Goal: Task Accomplishment & Management: Complete application form

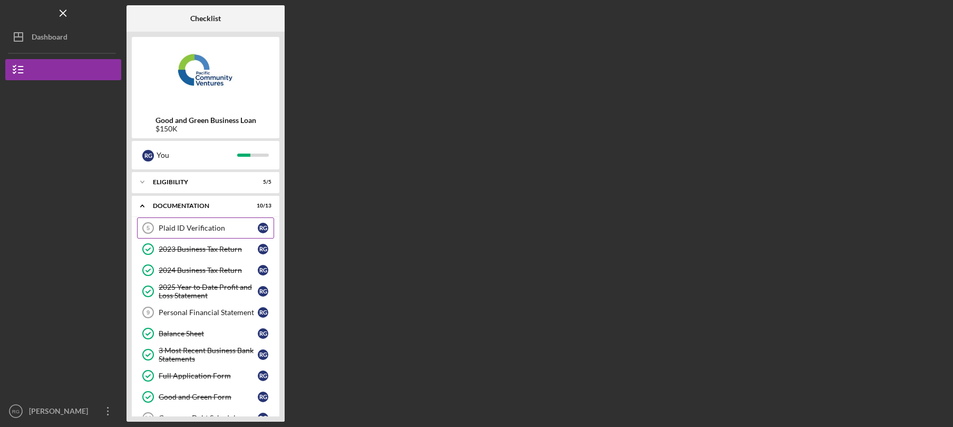
click at [214, 231] on div "Plaid ID Verification" at bounding box center [208, 228] width 99 height 8
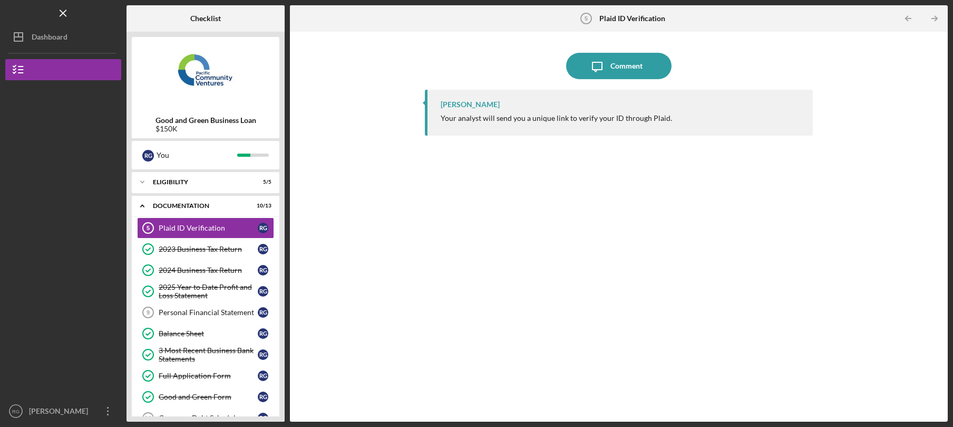
click at [513, 115] on div "Your analyst will send you a unique link to verify your ID through Plaid." at bounding box center [556, 118] width 231 height 8
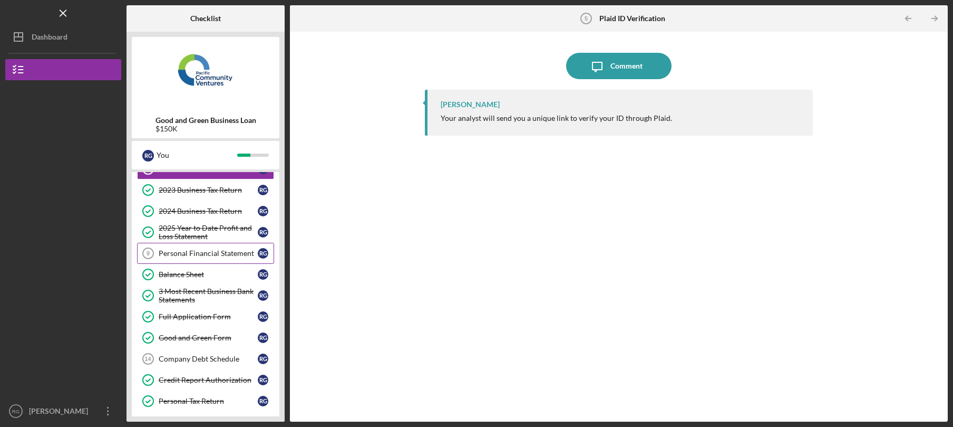
scroll to position [61, 0]
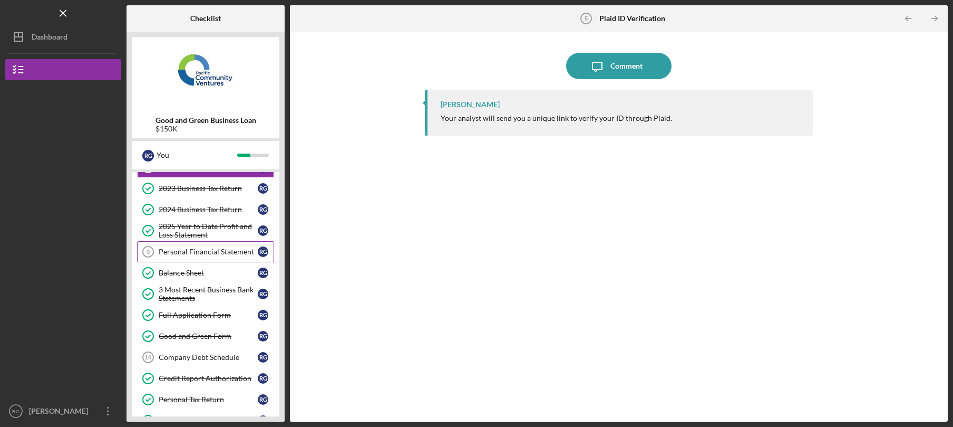
click at [230, 257] on link "Personal Financial Statement 9 Personal Financial Statement R G" at bounding box center [205, 251] width 137 height 21
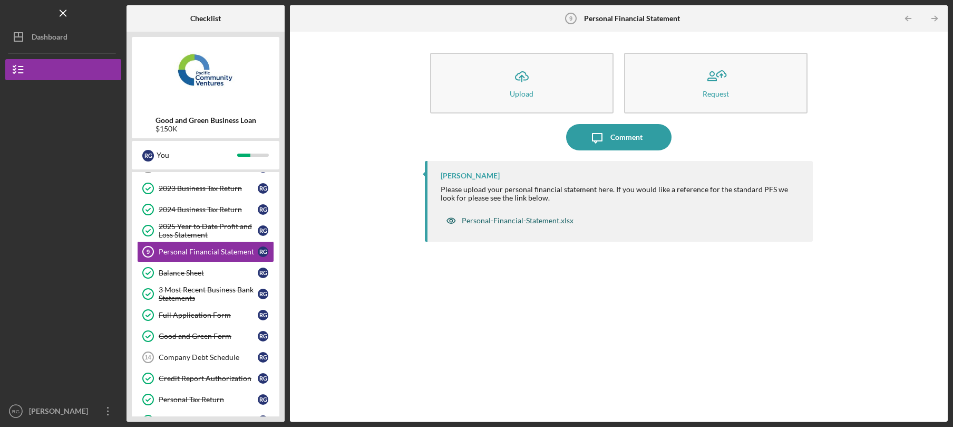
click at [505, 219] on div "Personal-Financial-Statement.xlsx" at bounding box center [518, 220] width 112 height 8
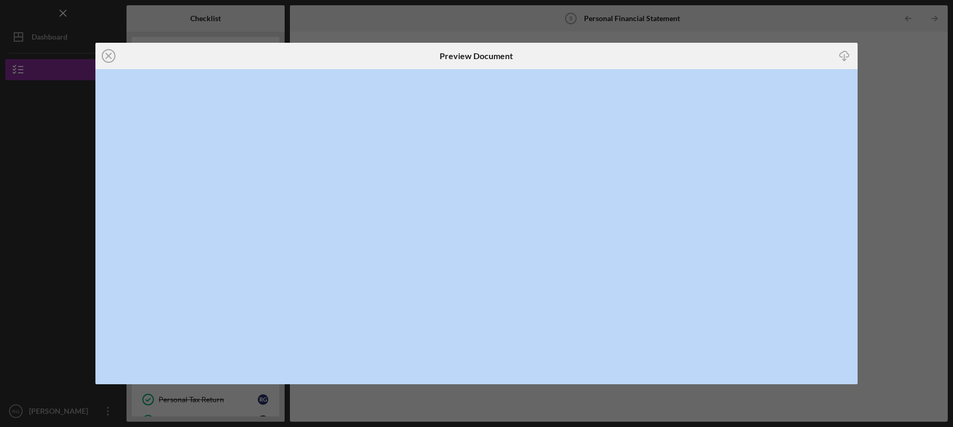
drag, startPoint x: 305, startPoint y: 60, endPoint x: 413, endPoint y: 67, distance: 108.3
click at [350, 69] on div "Icon/Close" at bounding box center [222, 56] width 254 height 26
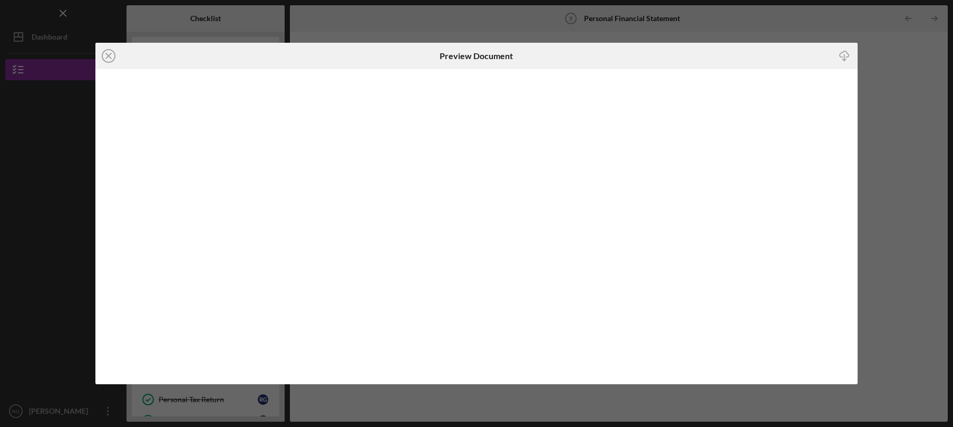
click at [381, 27] on div "Icon/Close Preview Document Icon/Download" at bounding box center [476, 213] width 953 height 427
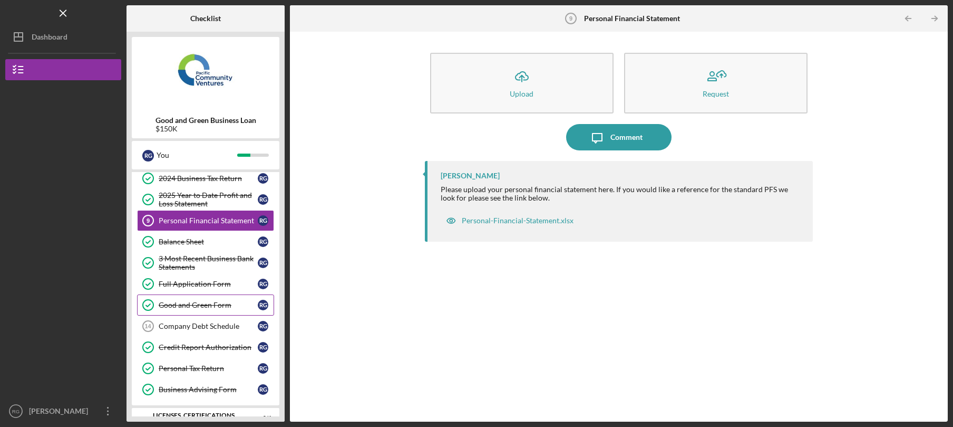
scroll to position [93, 0]
click at [207, 326] on div "Company Debt Schedule" at bounding box center [208, 325] width 99 height 8
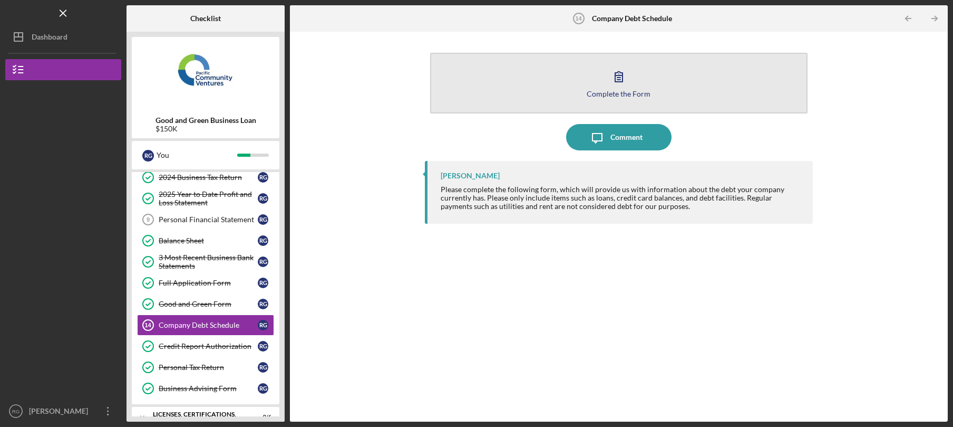
click at [595, 91] on div "Complete the Form" at bounding box center [619, 94] width 64 height 8
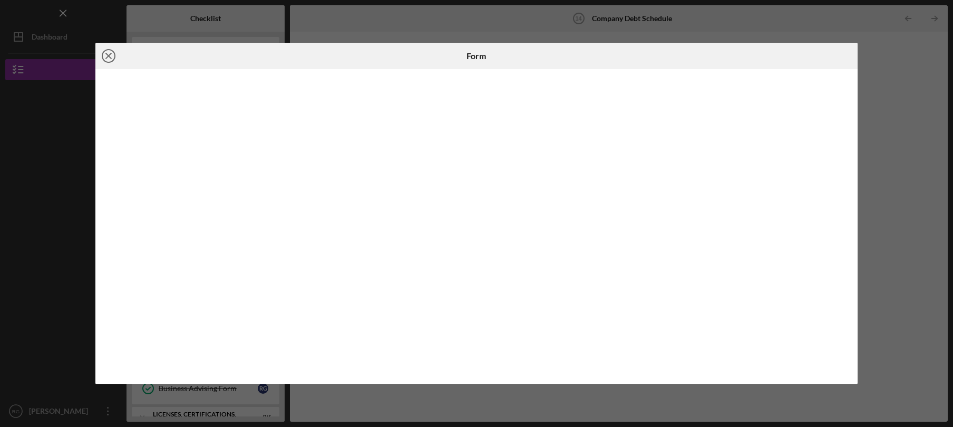
click at [110, 56] on icon "Icon/Close" at bounding box center [108, 56] width 26 height 26
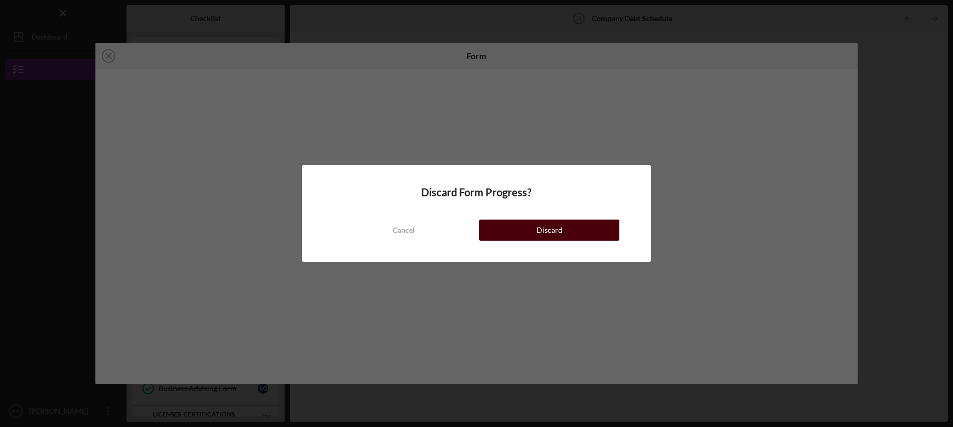
click at [526, 234] on button "Discard" at bounding box center [549, 229] width 140 height 21
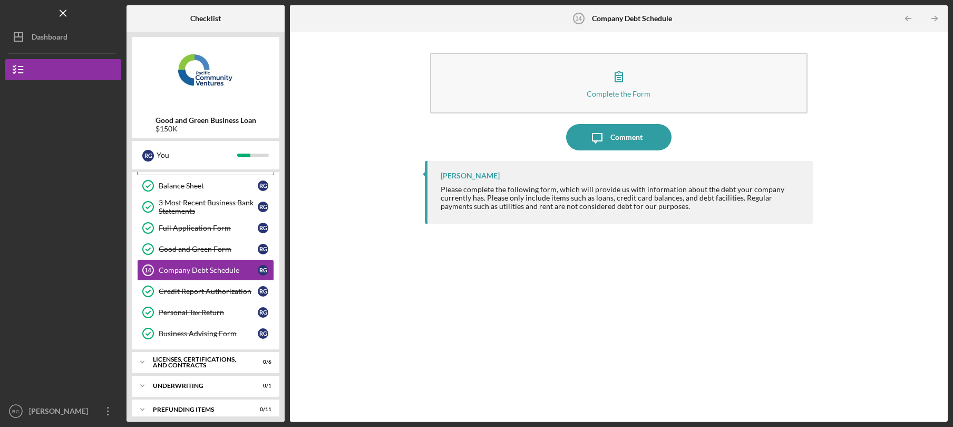
scroll to position [157, 0]
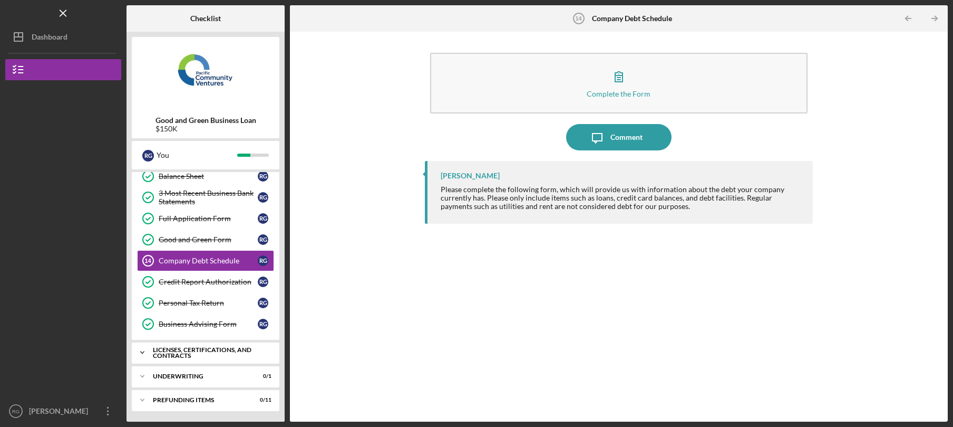
click at [192, 353] on div "Licenses, Certifications, and Contracts" at bounding box center [209, 352] width 113 height 12
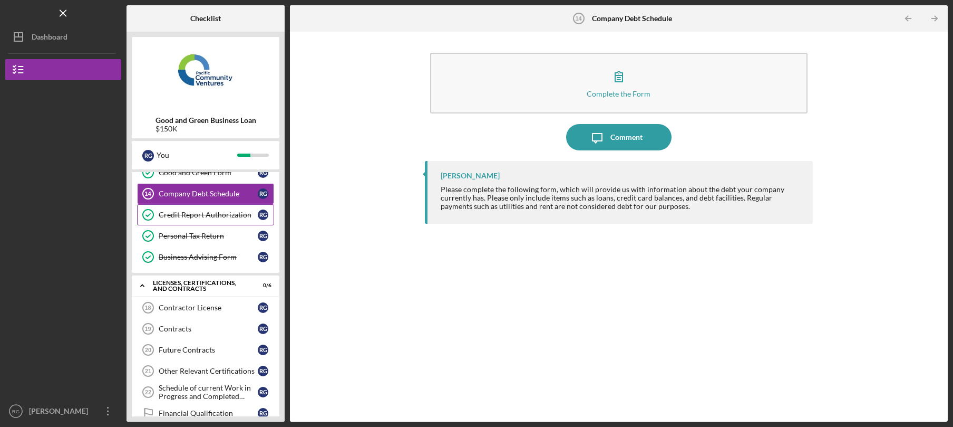
scroll to position [289, 0]
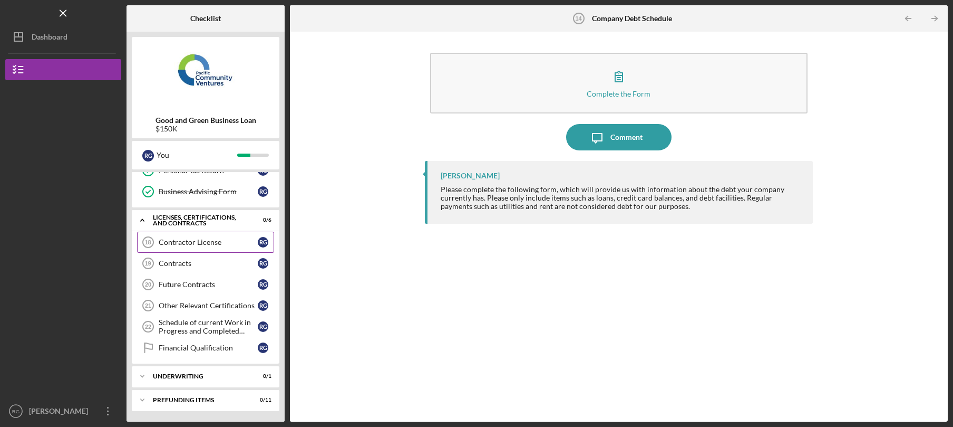
click at [223, 246] on div "Contractor License" at bounding box center [208, 242] width 99 height 8
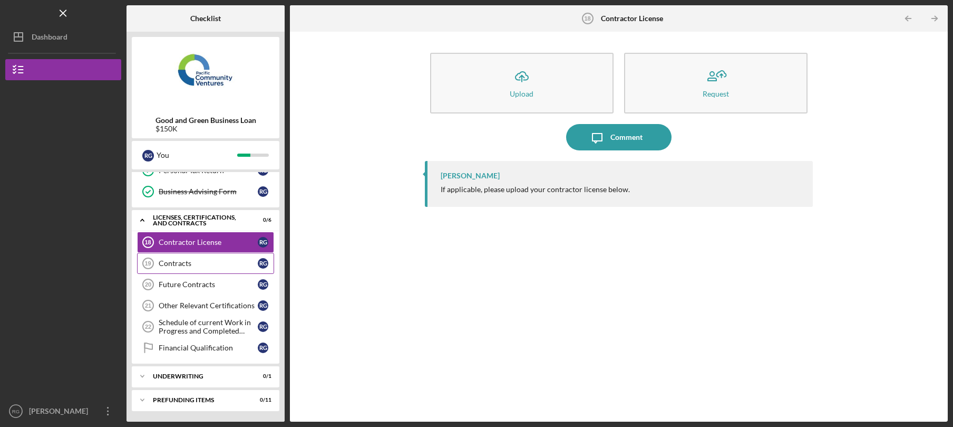
click at [208, 271] on link "Contracts 19 Contracts R G" at bounding box center [205, 263] width 137 height 21
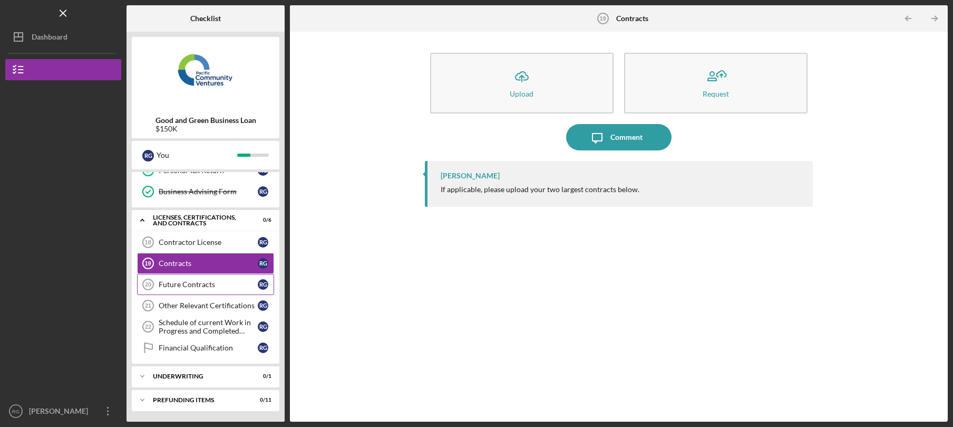
click at [204, 289] on link "Future Contracts 20 Future Contracts R G" at bounding box center [205, 284] width 137 height 21
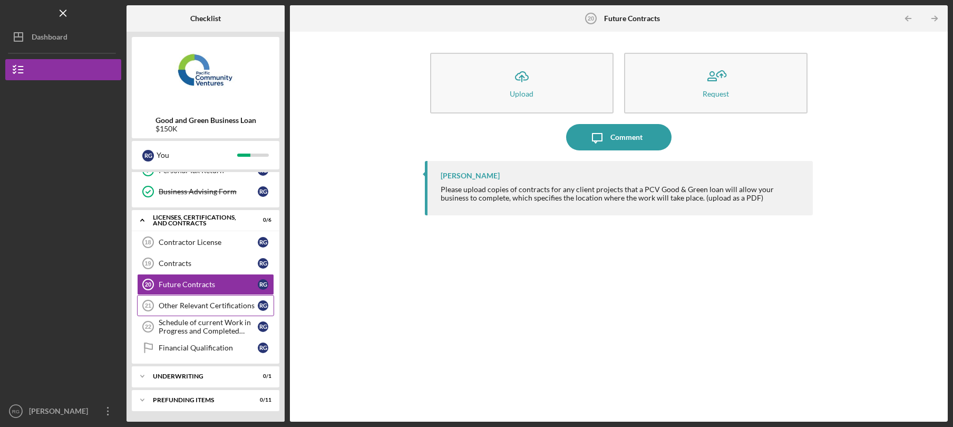
click at [201, 305] on div "Other Relevant Certifications" at bounding box center [208, 305] width 99 height 8
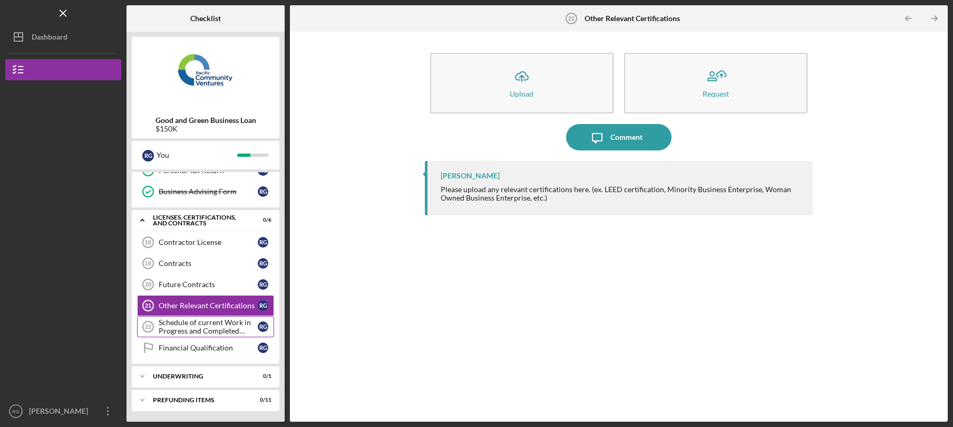
click at [181, 325] on div "Schedule of current Work in Progress and Completed Contract Schedule" at bounding box center [208, 326] width 99 height 17
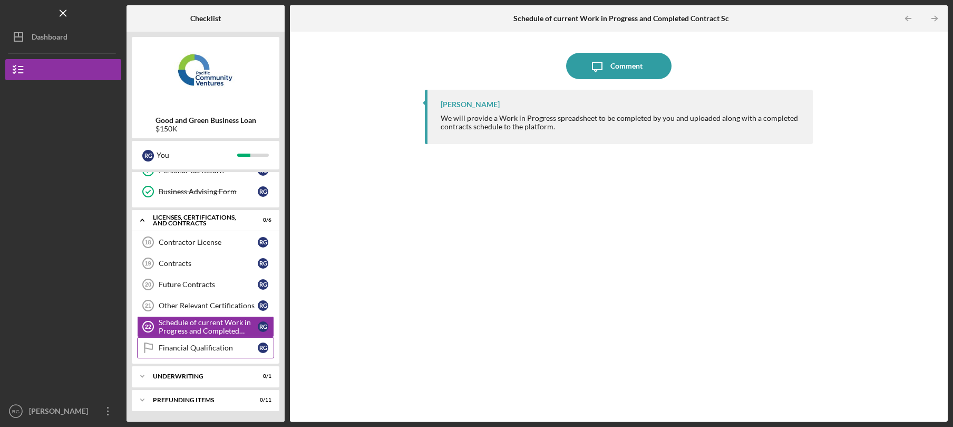
click at [215, 347] on div "Financial Qualification" at bounding box center [208, 347] width 99 height 8
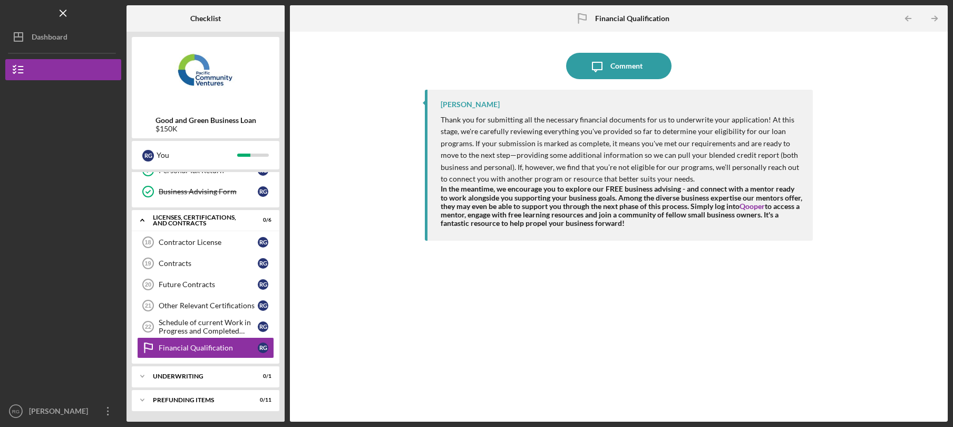
click at [181, 375] on div "Underwriting" at bounding box center [199, 376] width 92 height 6
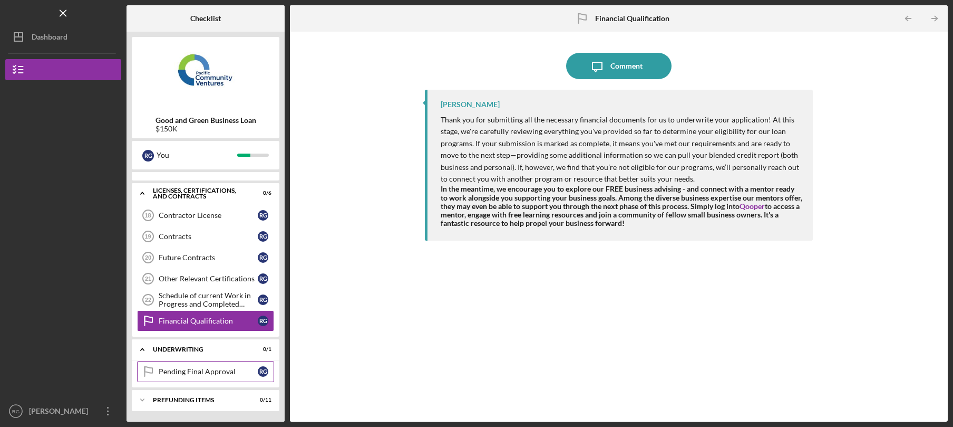
click at [187, 369] on link "Pending Final Approval Pending Final Approval R G" at bounding box center [205, 371] width 137 height 21
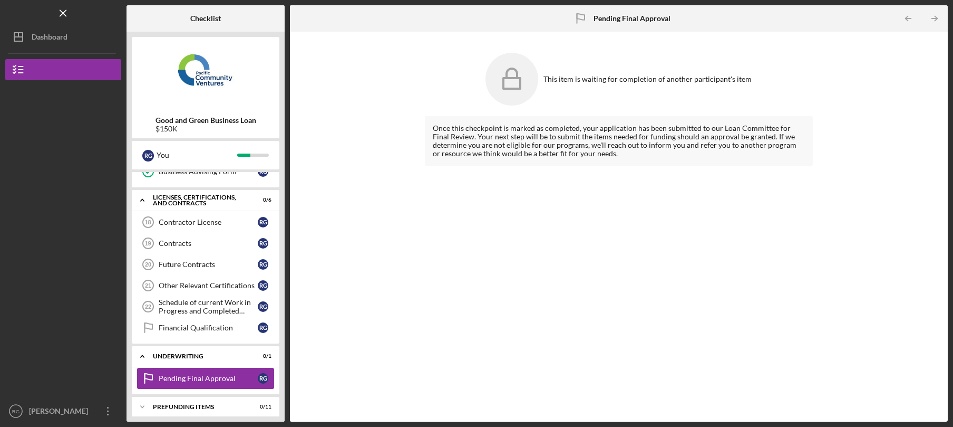
scroll to position [316, 0]
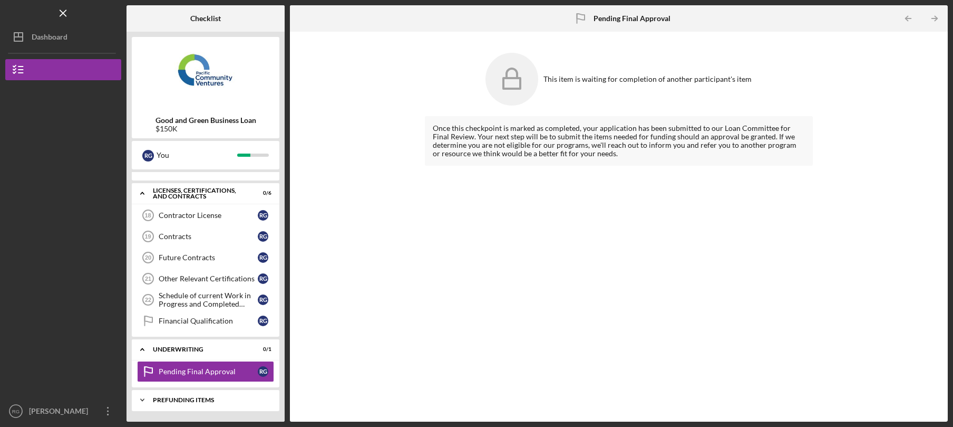
click at [202, 400] on div "Prefunding Items" at bounding box center [209, 400] width 113 height 6
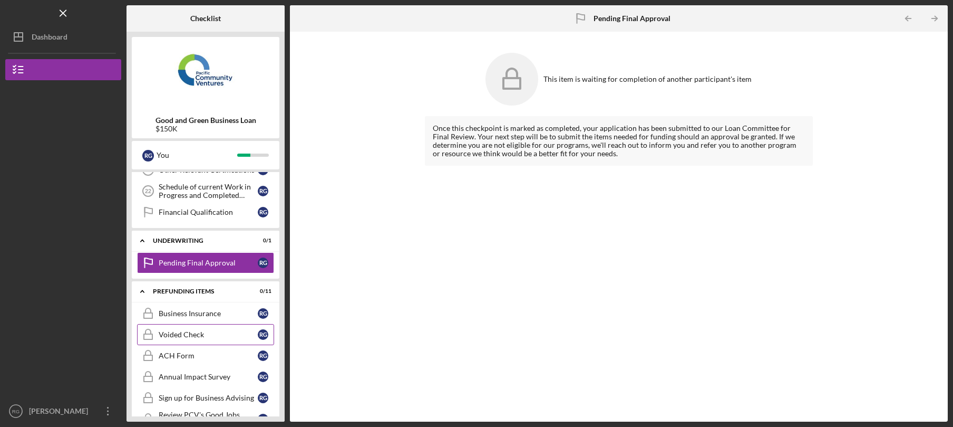
scroll to position [554, 0]
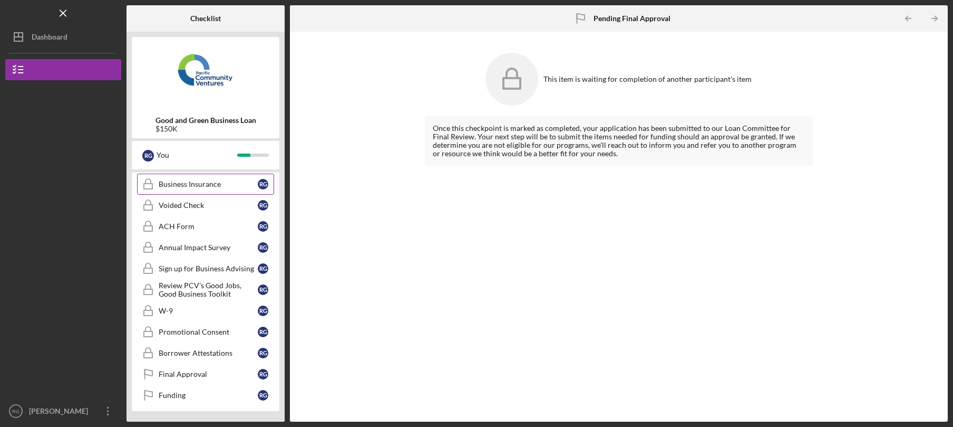
click at [229, 183] on div "Business Insurance" at bounding box center [208, 184] width 99 height 8
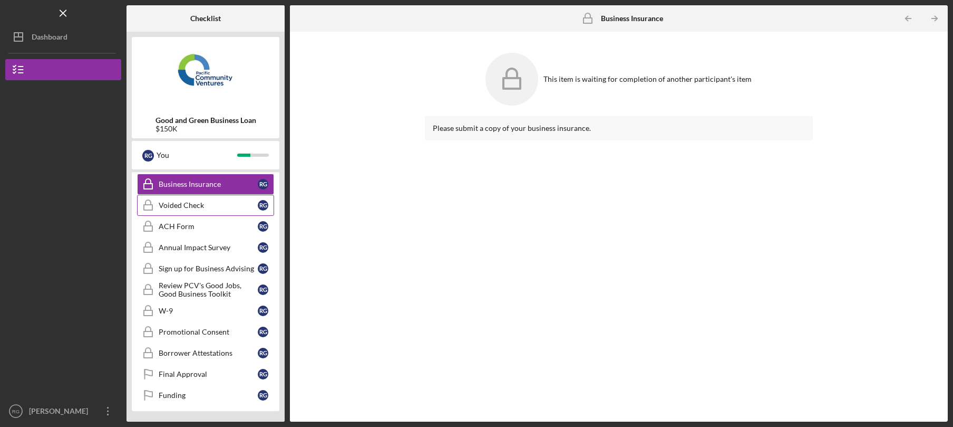
click at [215, 207] on div "Voided Check" at bounding box center [208, 205] width 99 height 8
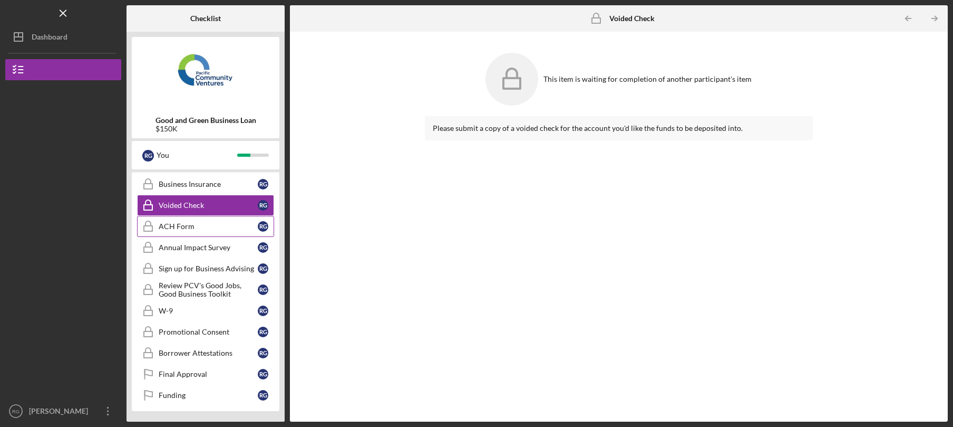
click at [202, 230] on div "ACH Form" at bounding box center [208, 226] width 99 height 8
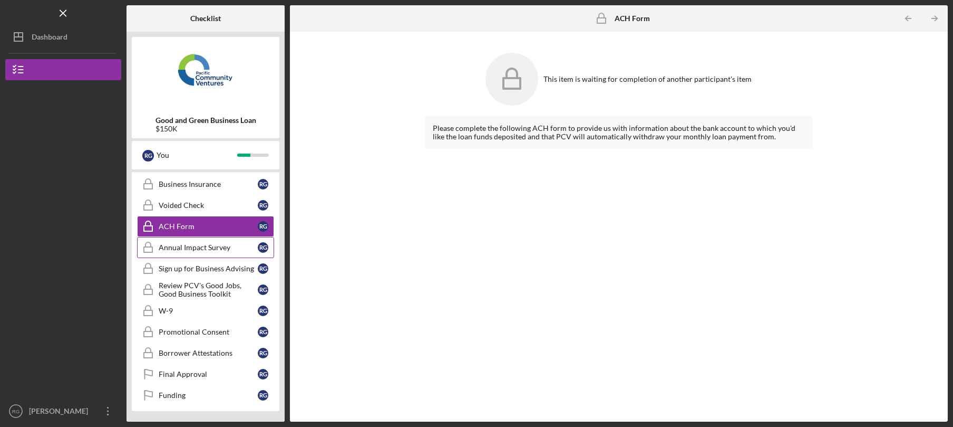
click at [204, 249] on div "Annual Impact Survey" at bounding box center [208, 247] width 99 height 8
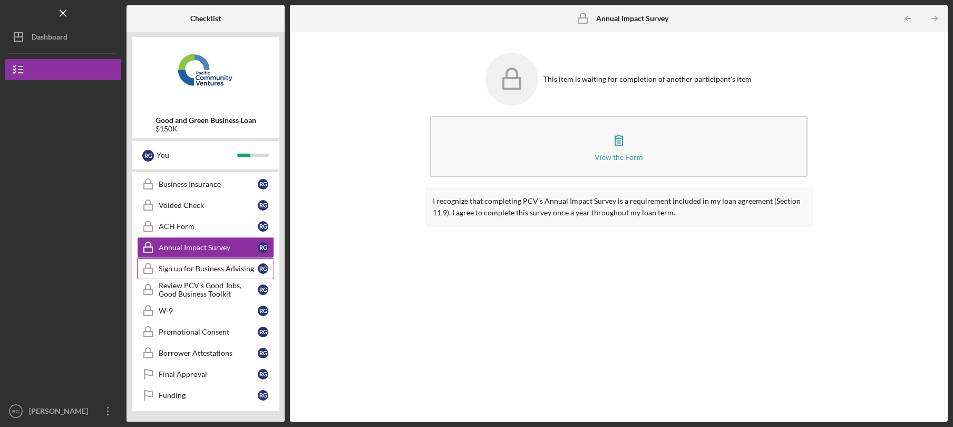
click at [198, 268] on div "Sign up for Business Advising" at bounding box center [208, 268] width 99 height 8
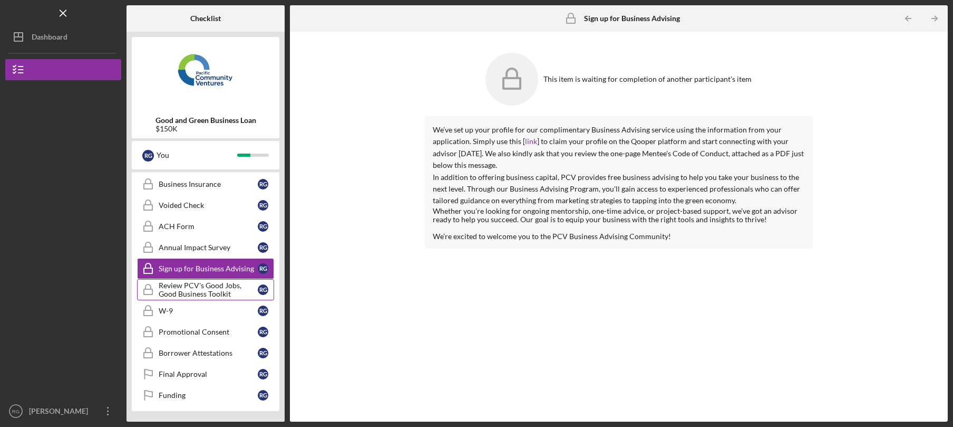
click at [197, 289] on div "Review PCV's Good Jobs, Good Business Toolkit" at bounding box center [208, 289] width 99 height 17
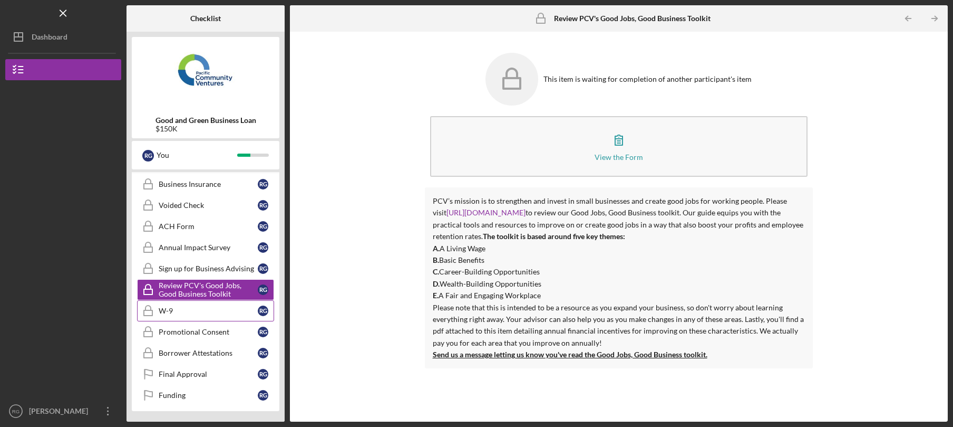
click at [198, 312] on div "W-9" at bounding box center [208, 310] width 99 height 8
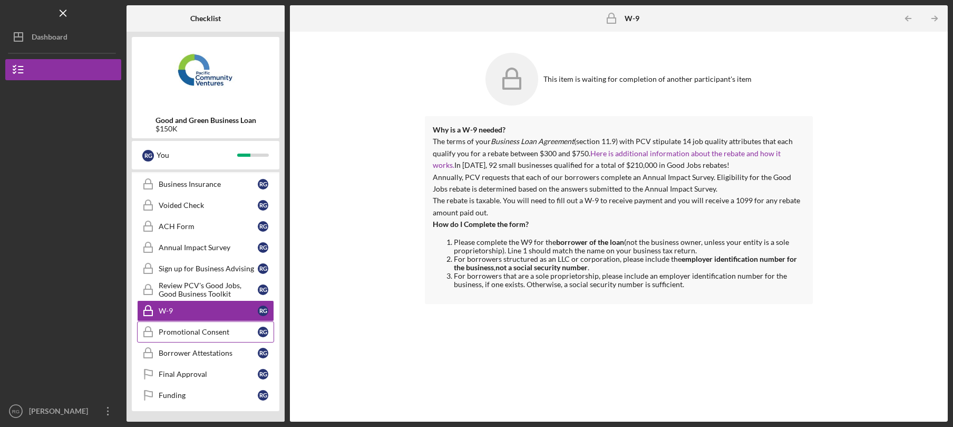
click at [194, 335] on div "Promotional Consent" at bounding box center [208, 331] width 99 height 8
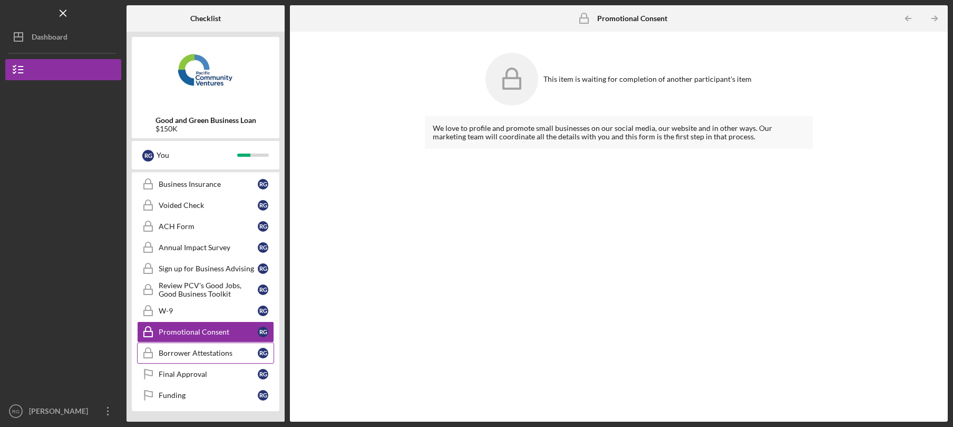
click at [191, 353] on div "Borrower Attestations" at bounding box center [208, 353] width 99 height 8
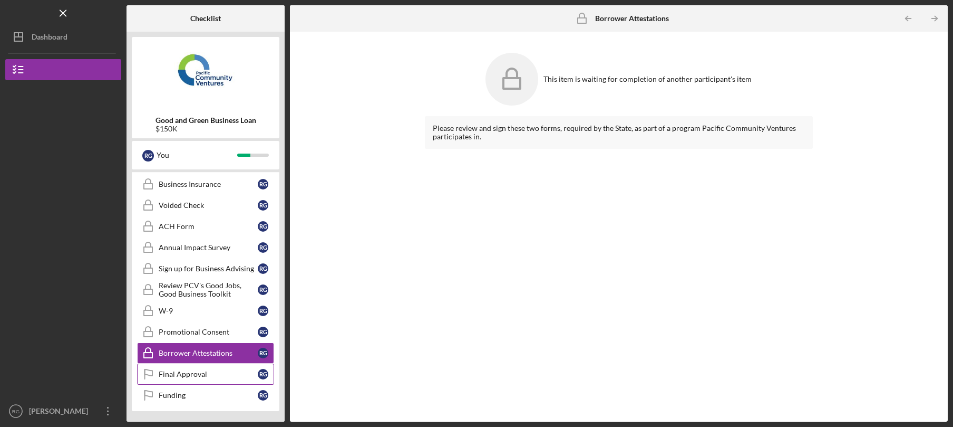
click at [195, 371] on link "Final Approval Final Approval R G" at bounding box center [205, 373] width 137 height 21
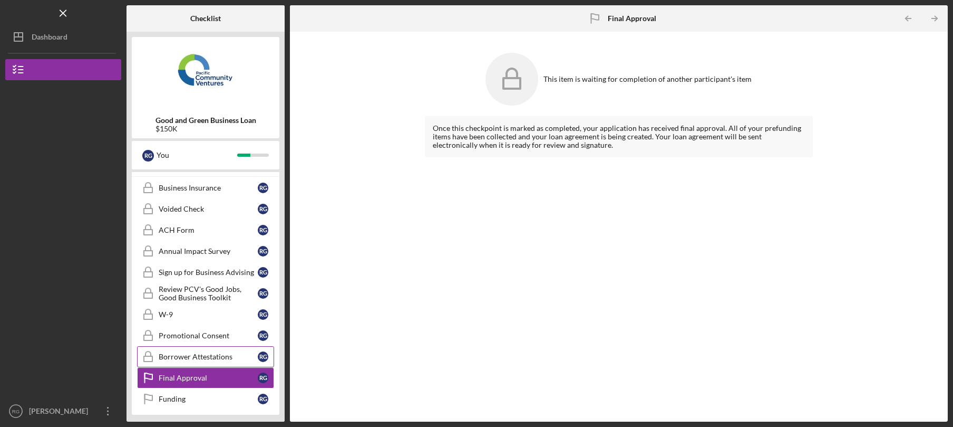
scroll to position [554, 0]
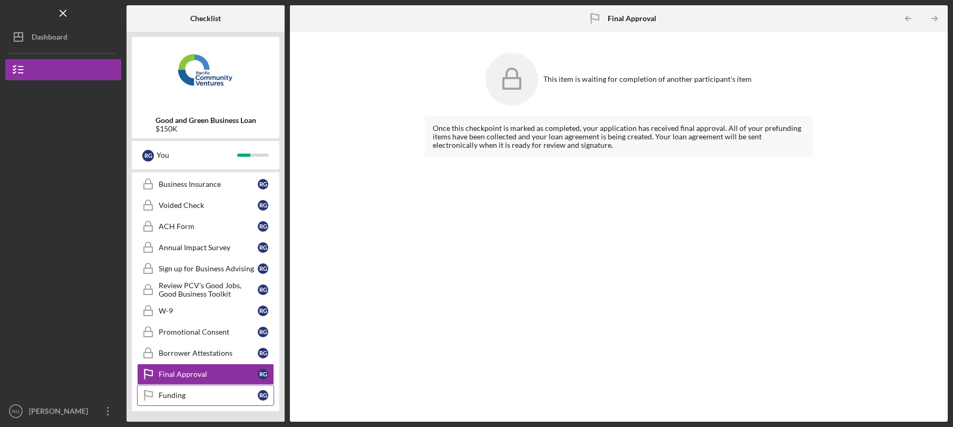
click at [189, 395] on div "Funding" at bounding box center [208, 395] width 99 height 8
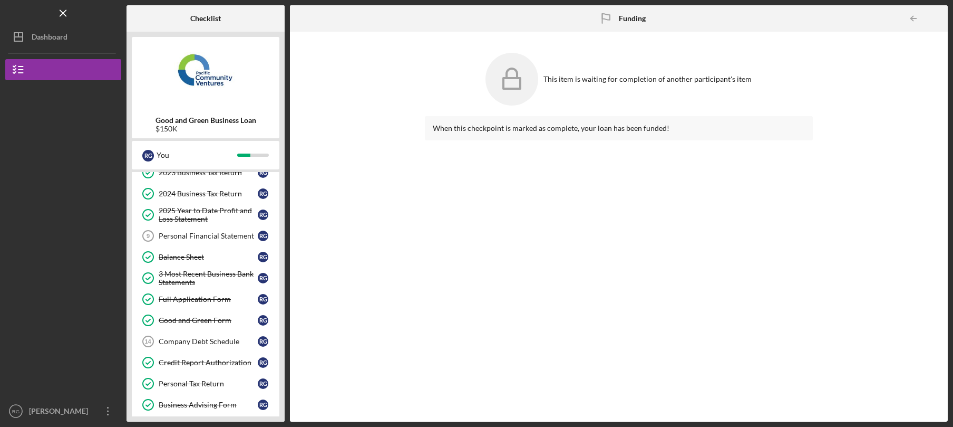
scroll to position [98, 0]
